Goal: Go to known website: Access a specific website the user already knows

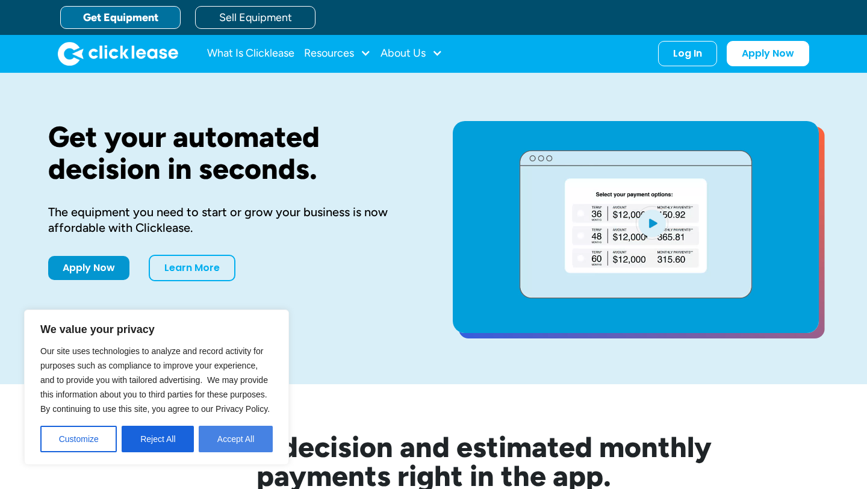
click at [238, 441] on button "Accept All" at bounding box center [236, 439] width 74 height 26
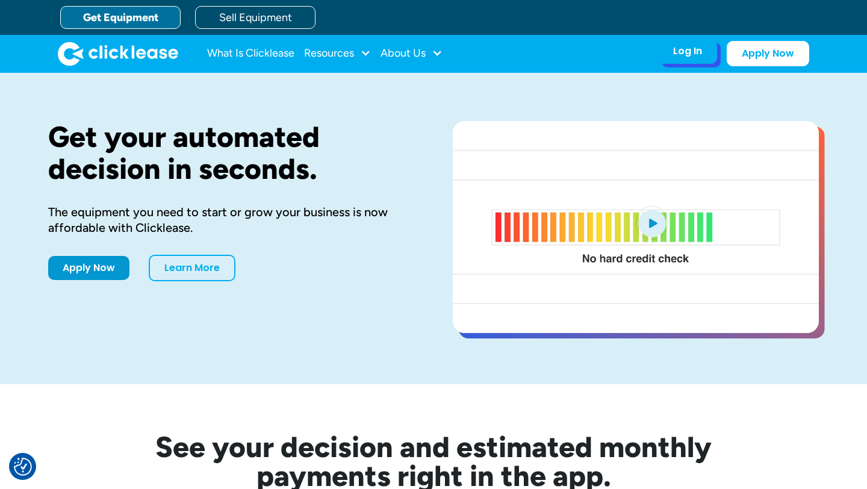
click at [670, 55] on div "Log In Account login I use Clicklease to get my equipment Partner Portal I offe…" at bounding box center [687, 51] width 59 height 25
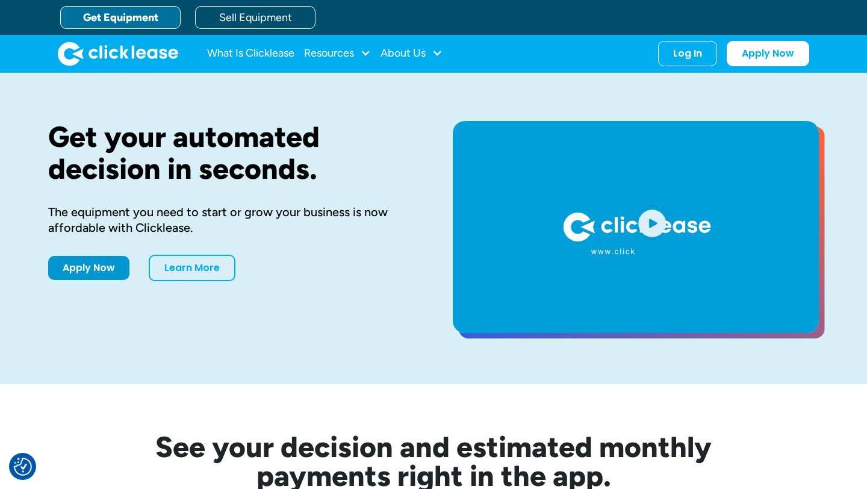
click at [141, 50] on img "home" at bounding box center [118, 54] width 120 height 24
